Goal: Find specific page/section: Find specific page/section

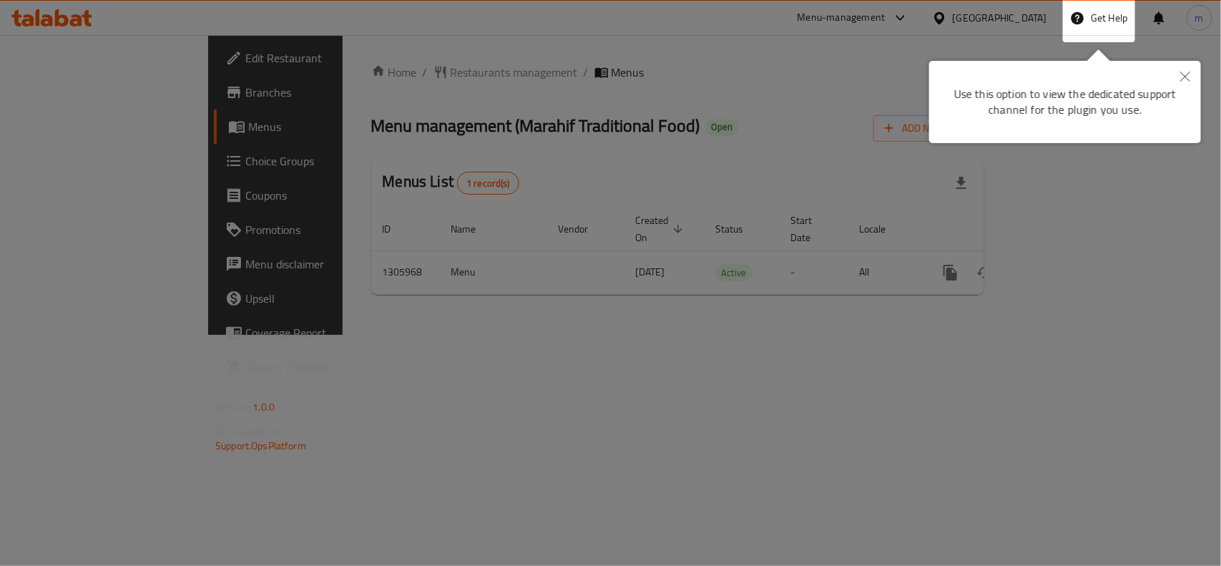
click at [1186, 72] on icon "Close" at bounding box center [1185, 77] width 10 height 10
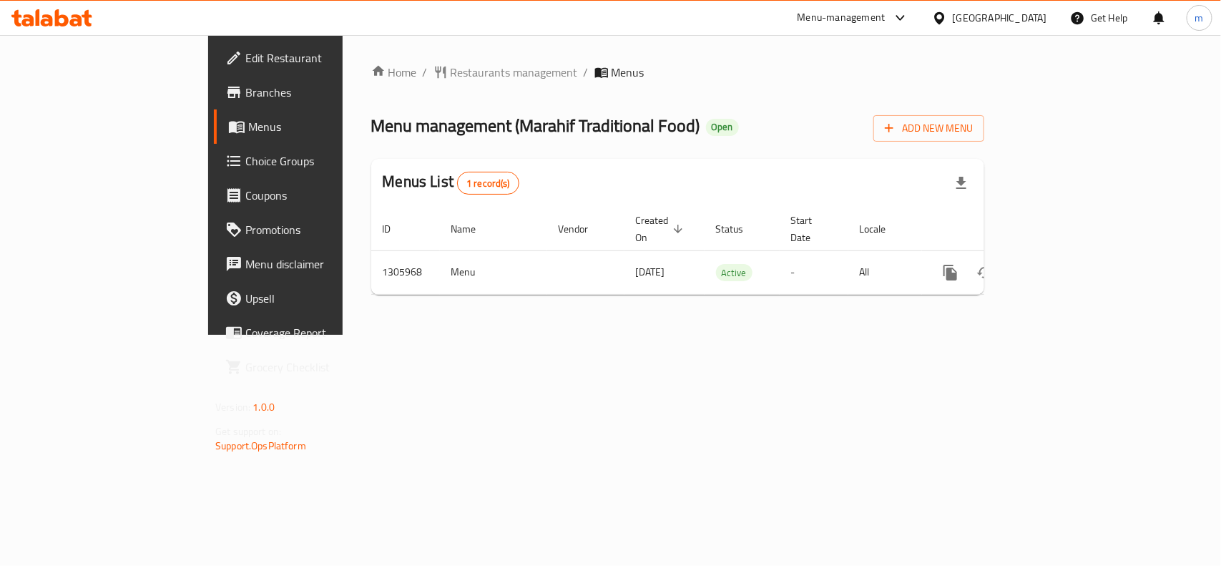
click at [980, 22] on div "[GEOGRAPHIC_DATA]" at bounding box center [1000, 18] width 94 height 16
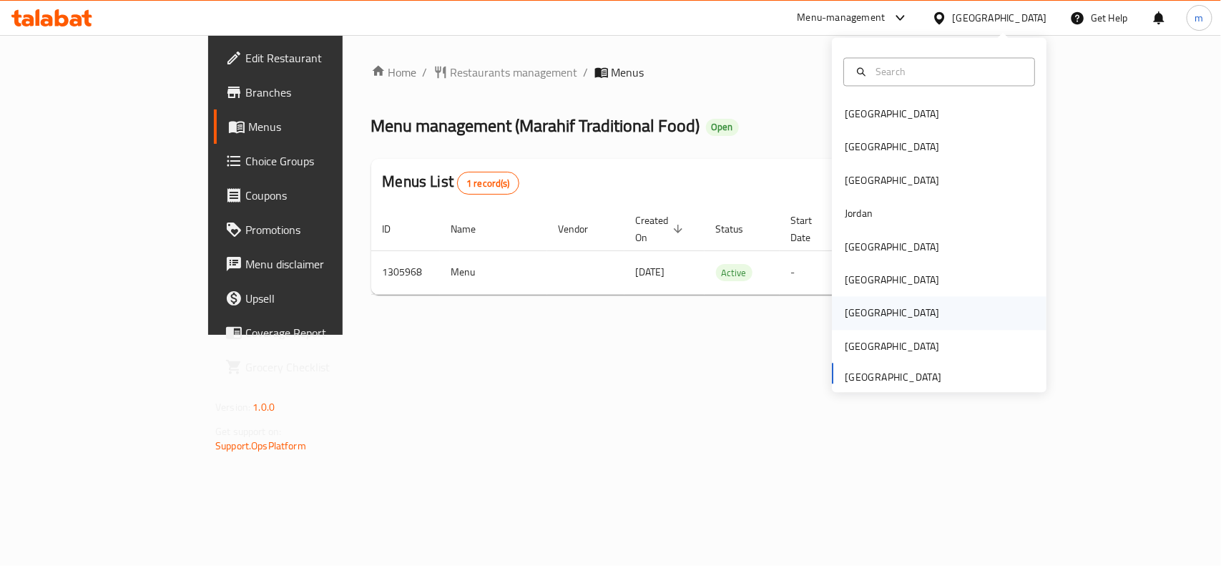
click at [847, 315] on div "[GEOGRAPHIC_DATA]" at bounding box center [892, 313] width 94 height 16
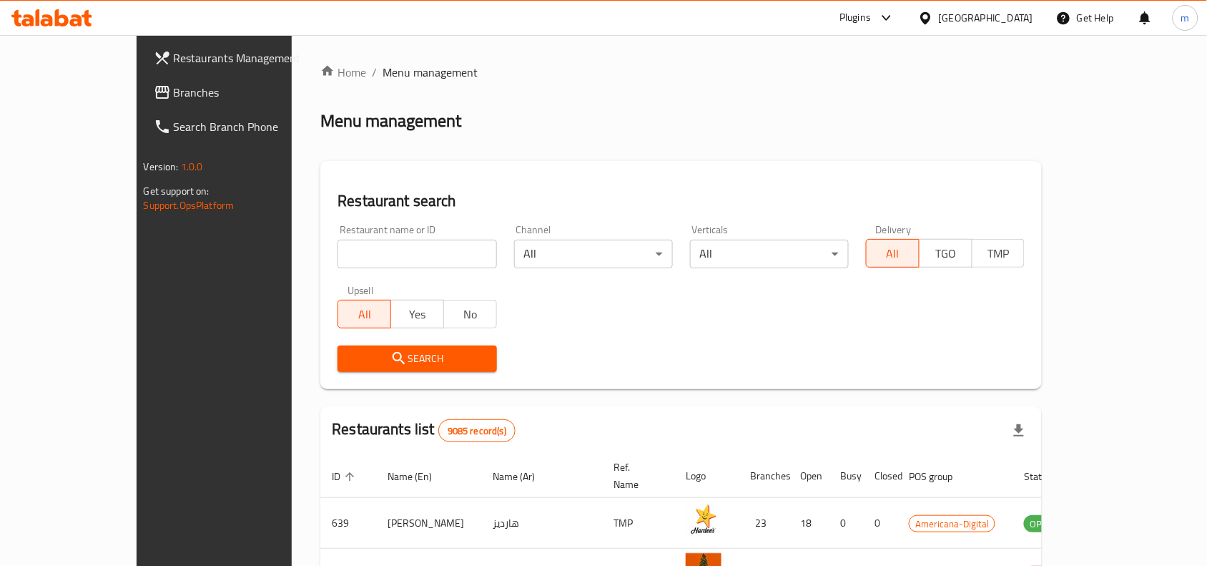
click at [340, 265] on input "search" at bounding box center [417, 254] width 159 height 29
paste input "762482"
type input "762482"
click button "Search" at bounding box center [417, 358] width 159 height 26
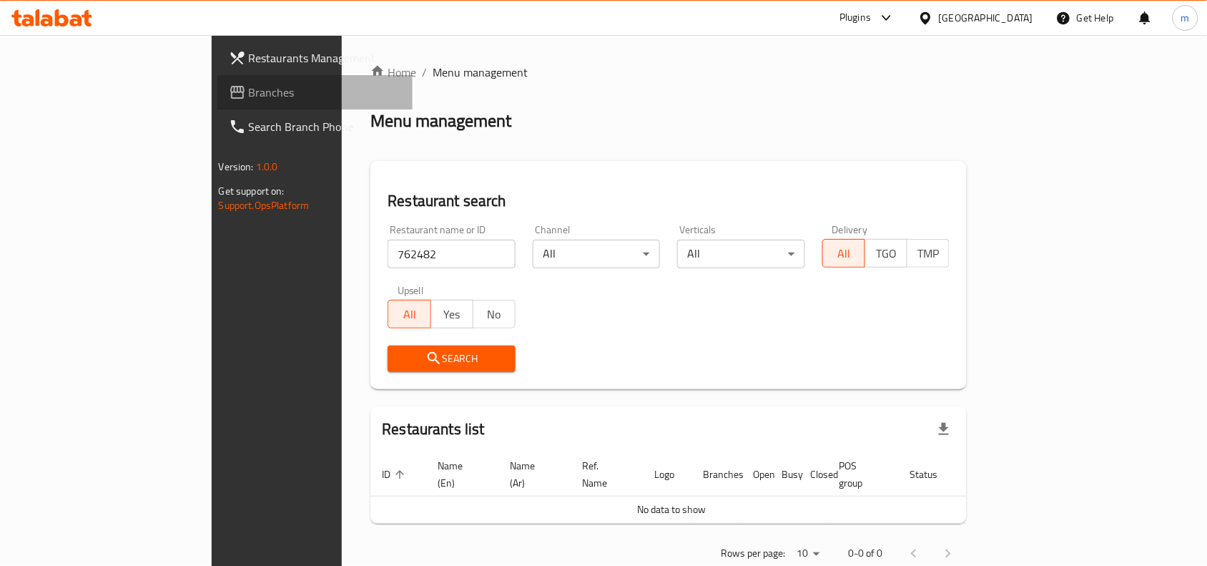
click at [249, 99] on span "Branches" at bounding box center [325, 92] width 153 height 17
